Goal: Information Seeking & Learning: Learn about a topic

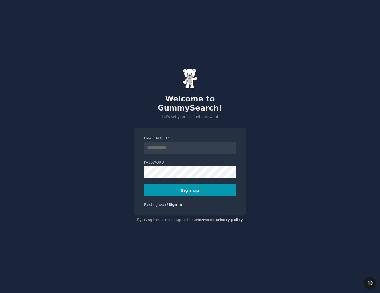
click at [110, 137] on div "Welcome to GummySearch! Let's set your account password Email Address Password …" at bounding box center [190, 146] width 380 height 293
click at [160, 146] on input "Email Address" at bounding box center [190, 148] width 92 height 13
type input "**********"
click at [179, 186] on button "Sign up" at bounding box center [190, 191] width 92 height 12
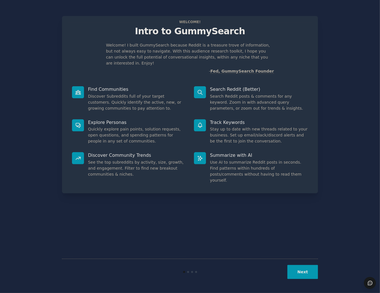
click at [192, 34] on p "Intro to GummySearch" at bounding box center [190, 31] width 244 height 10
click at [188, 21] on span "Welcome!" at bounding box center [189, 22] width 23 height 6
click at [112, 47] on p "Welcome! I built GummySearch because Reddit is a treasure trove of information,…" at bounding box center [190, 54] width 168 height 24
click at [102, 93] on dd "Discover Subreddits full of your target customers. Quickly identify the active,…" at bounding box center [137, 102] width 98 height 18
click at [81, 89] on icon at bounding box center [78, 92] width 6 height 6
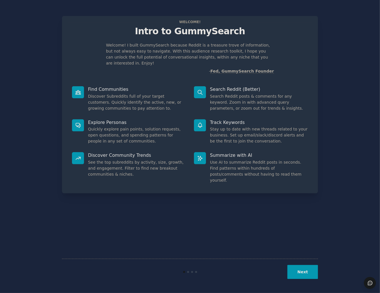
drag, startPoint x: 105, startPoint y: 85, endPoint x: 120, endPoint y: 128, distance: 45.1
click at [105, 86] on p "Find Communities" at bounding box center [137, 89] width 98 height 6
click at [177, 249] on div "Welcome! Intro to GummySearch Welcome! I built GummySearch because Reddit is a …" at bounding box center [190, 146] width 256 height 277
click at [276, 60] on div "Welcome! I built GummySearch because Reddit is a treasure trove of information,…" at bounding box center [190, 58] width 244 height 32
click at [297, 126] on dd "Stay up to date with new threads related to your business. Set up email/slack/d…" at bounding box center [259, 135] width 98 height 18
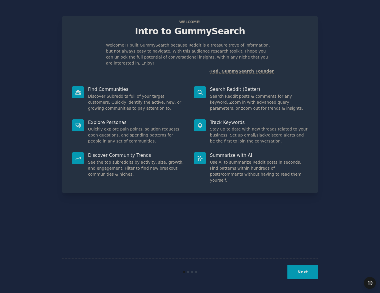
click at [198, 156] on icon at bounding box center [200, 158] width 5 height 5
click at [303, 275] on button "Next" at bounding box center [302, 272] width 31 height 14
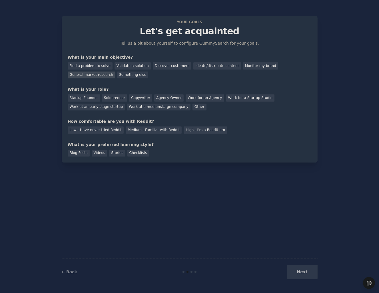
click at [115, 71] on div "General market research" at bounding box center [92, 74] width 48 height 7
click at [161, 67] on div "Discover customers" at bounding box center [172, 65] width 39 height 7
click at [115, 71] on div "General market research" at bounding box center [92, 74] width 48 height 7
click at [87, 100] on div "Startup Founder" at bounding box center [84, 97] width 32 height 7
click at [116, 95] on div "Solopreneur" at bounding box center [114, 97] width 25 height 7
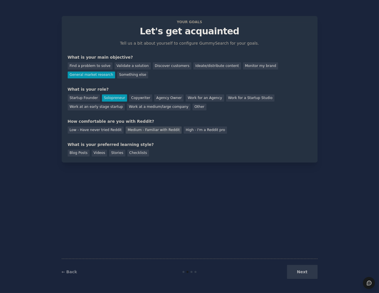
click at [150, 130] on div "Medium - Familiar with Reddit" at bounding box center [154, 129] width 56 height 7
click at [94, 153] on div "Videos" at bounding box center [100, 152] width 16 height 7
click at [306, 276] on button "Next" at bounding box center [302, 272] width 31 height 14
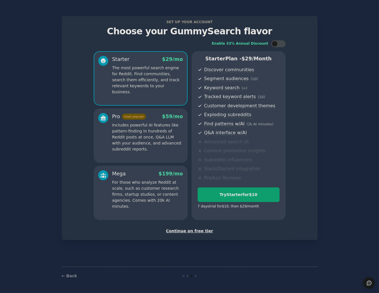
click at [194, 232] on div "Continue on free tier" at bounding box center [190, 231] width 244 height 6
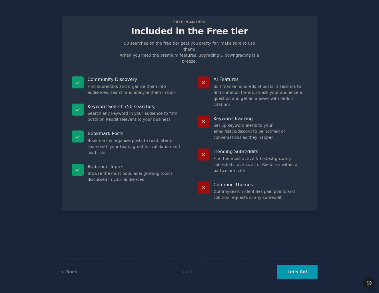
click at [295, 268] on button "Let's Go!" at bounding box center [298, 272] width 40 height 14
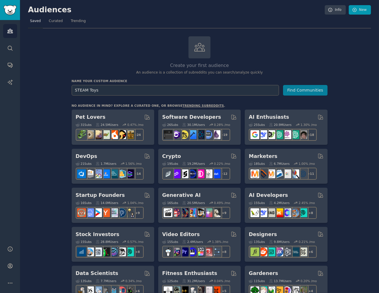
click at [81, 89] on input "STEAM Toys" at bounding box center [176, 90] width 208 height 11
type input "STEM Toys"
click at [308, 85] on button "Find Communities" at bounding box center [305, 90] width 45 height 11
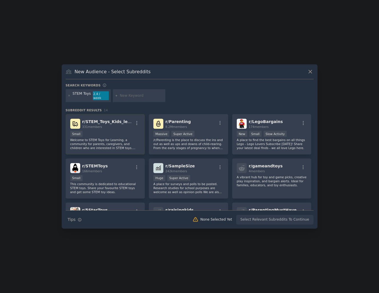
click at [130, 127] on div "r/ STEM_Toys_Kids_learn 331 members Small Welcome to STEM Toys for Learning, a …" at bounding box center [105, 134] width 79 height 40
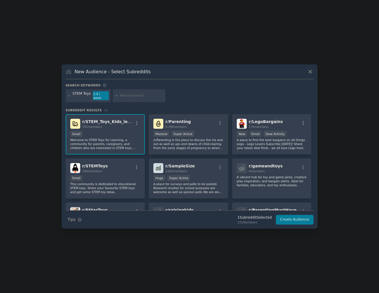
click at [201, 131] on div ">= 95th percentile for submissions / day Massive Super Active" at bounding box center [189, 134] width 70 height 7
click at [117, 172] on div "r/ STEMToys 166 members Small This community is dedicated to educational STEM t…" at bounding box center [105, 178] width 79 height 40
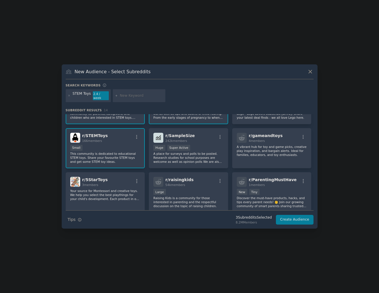
scroll to position [31, 0]
click at [273, 148] on p "A vibrant hub for toy and game picks, creative play inspiration, and bargain al…" at bounding box center [272, 150] width 70 height 12
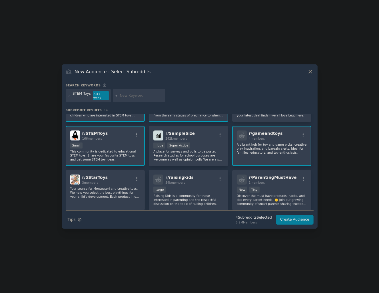
scroll to position [23, 0]
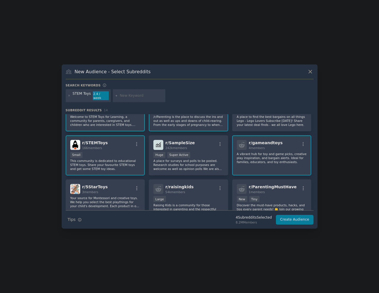
click at [272, 142] on span "r/ gameandtoys" at bounding box center [266, 142] width 34 height 5
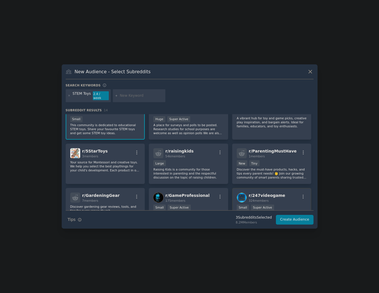
scroll to position [0, 0]
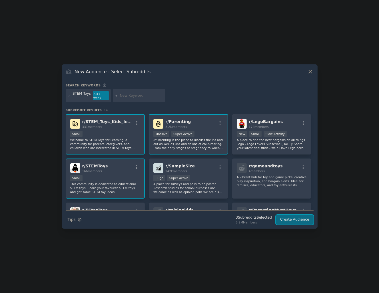
click at [290, 219] on button "Create Audience" at bounding box center [295, 220] width 38 height 10
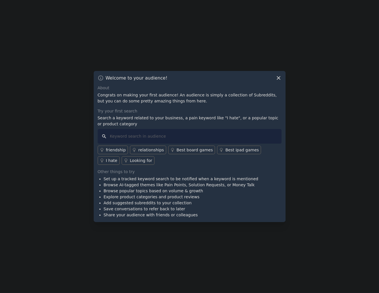
click at [176, 133] on input "text" at bounding box center [190, 136] width 184 height 15
type input "B"
type input "stem toys"
click at [145, 138] on input "stem toys" at bounding box center [190, 136] width 184 height 15
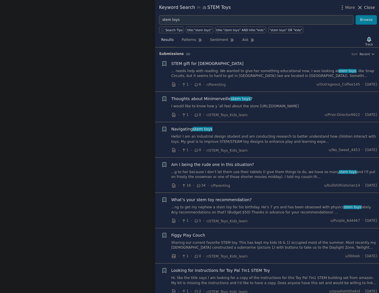
click at [367, 9] on span "Close" at bounding box center [369, 8] width 11 height 6
